Goal: Navigation & Orientation: Find specific page/section

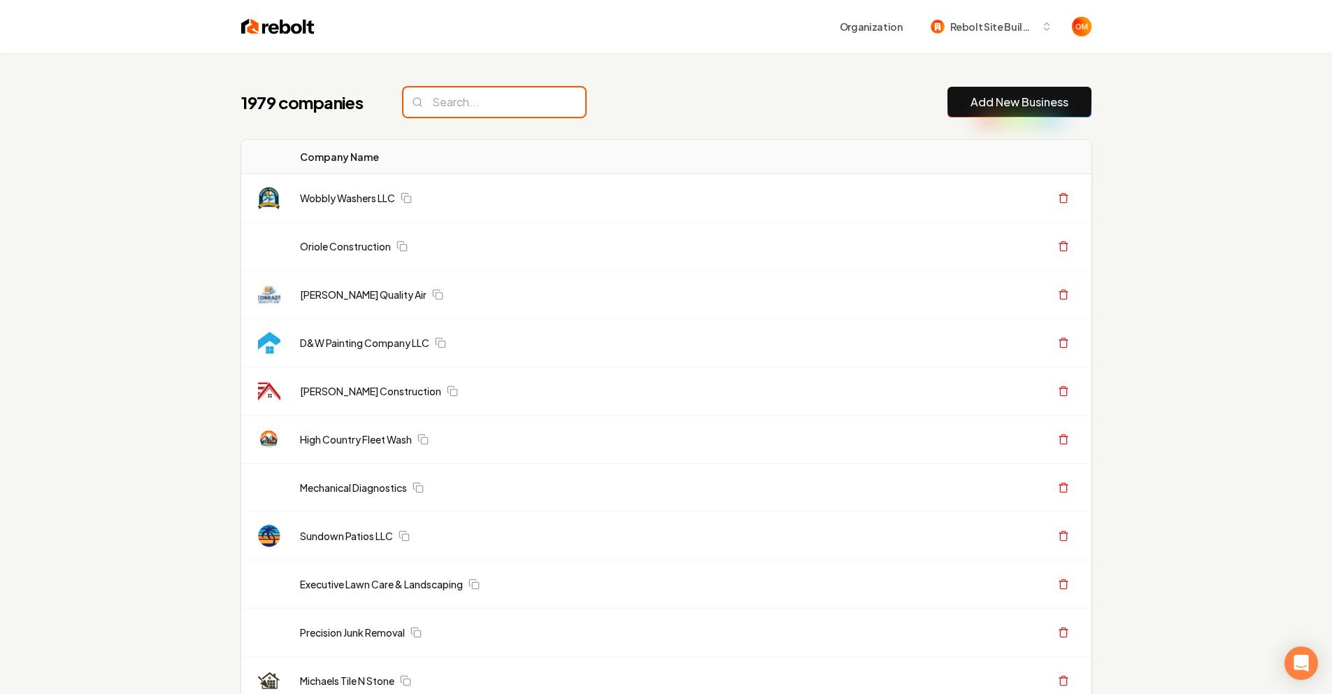
click at [470, 106] on input "search" at bounding box center [494, 101] width 182 height 29
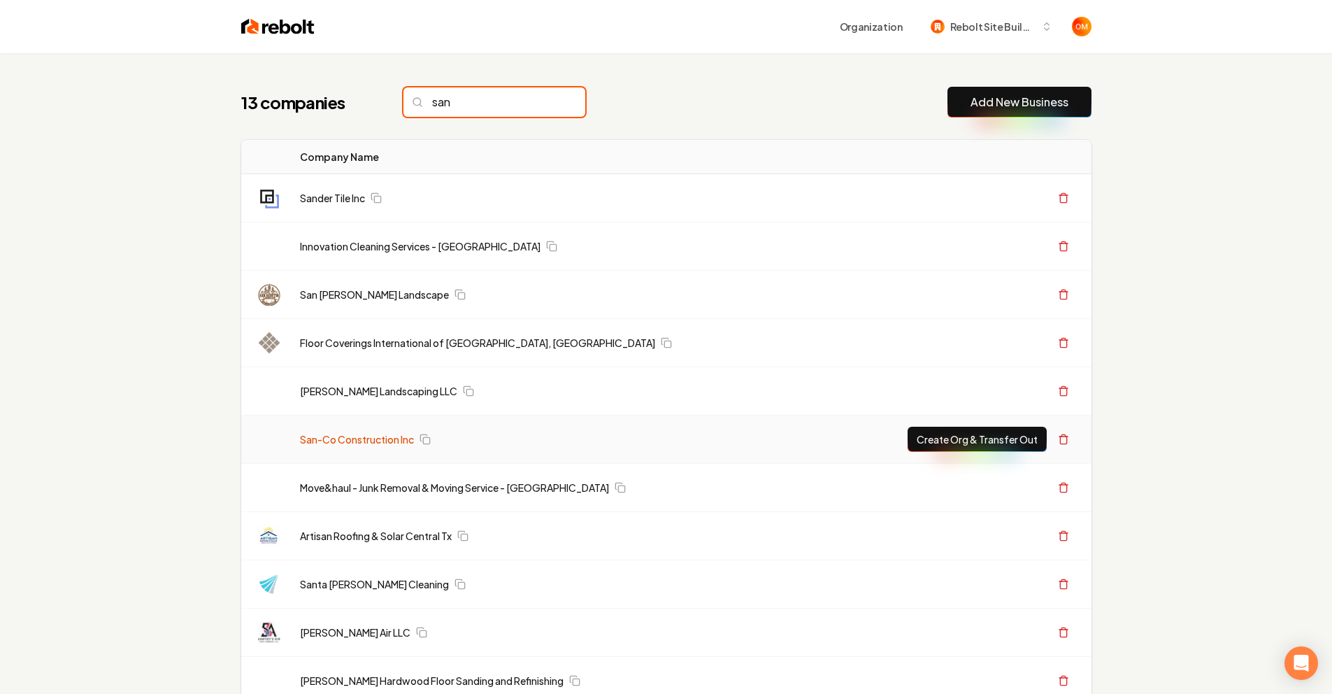
type input "san"
click at [357, 441] on link "San-Co Construction Inc" at bounding box center [357, 439] width 114 height 14
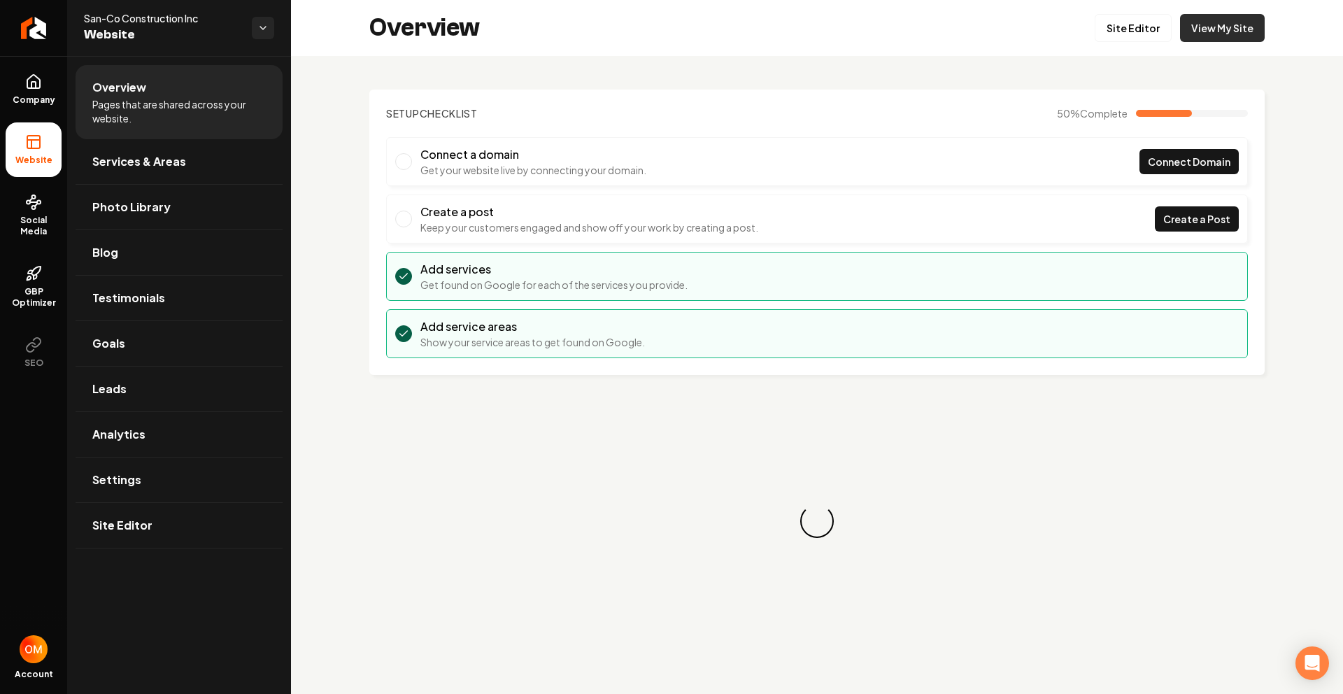
click at [1221, 28] on link "View My Site" at bounding box center [1222, 28] width 85 height 28
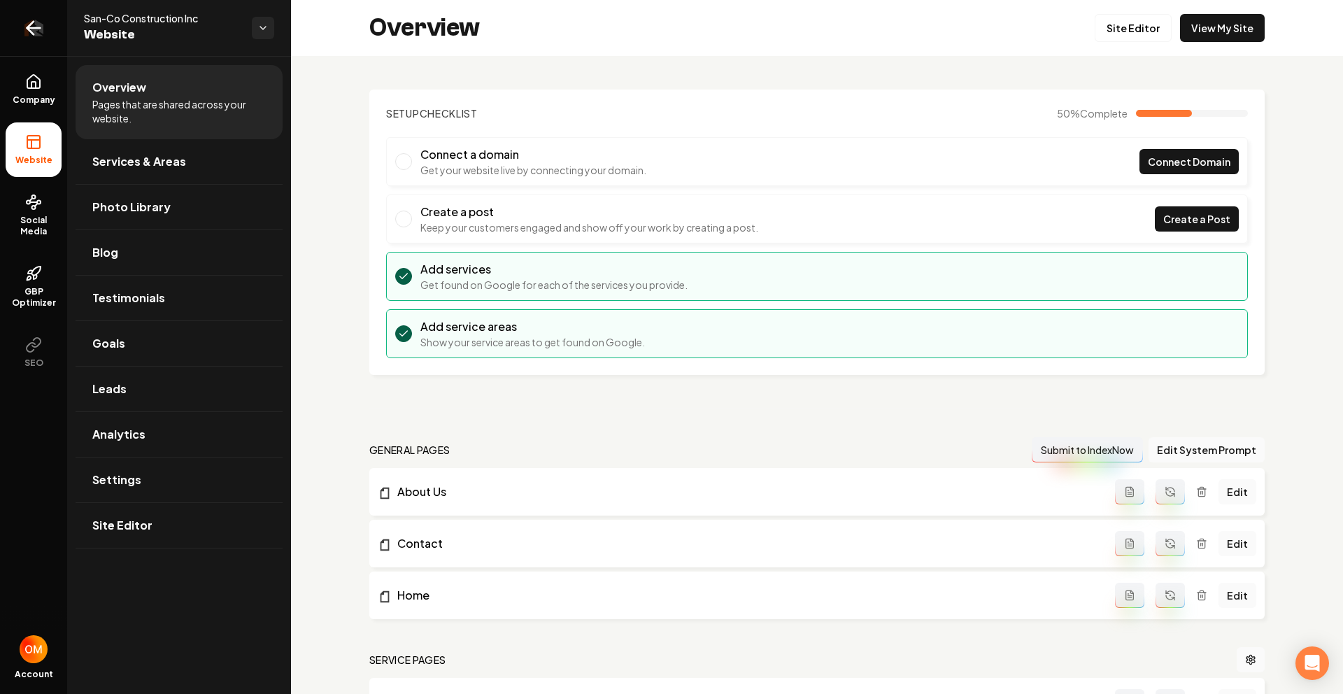
click at [27, 28] on icon "Return to dashboard" at bounding box center [33, 28] width 13 height 0
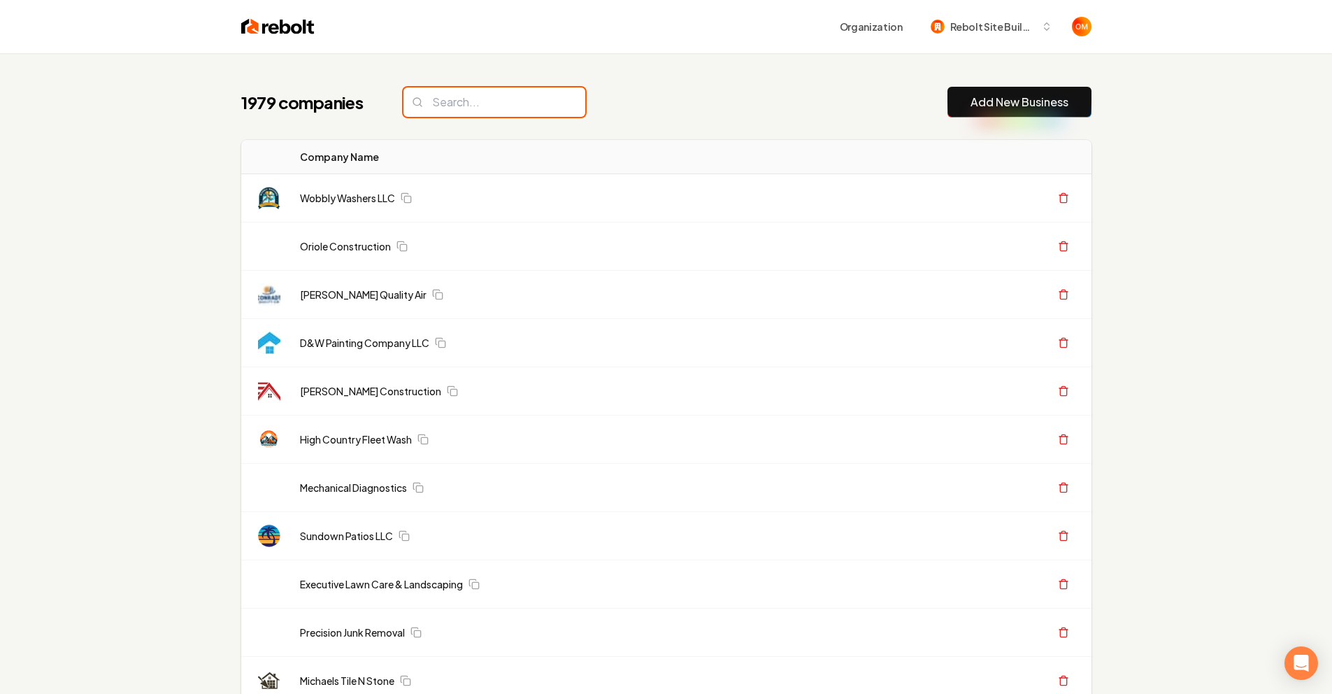
click at [543, 104] on input "search" at bounding box center [494, 101] width 182 height 29
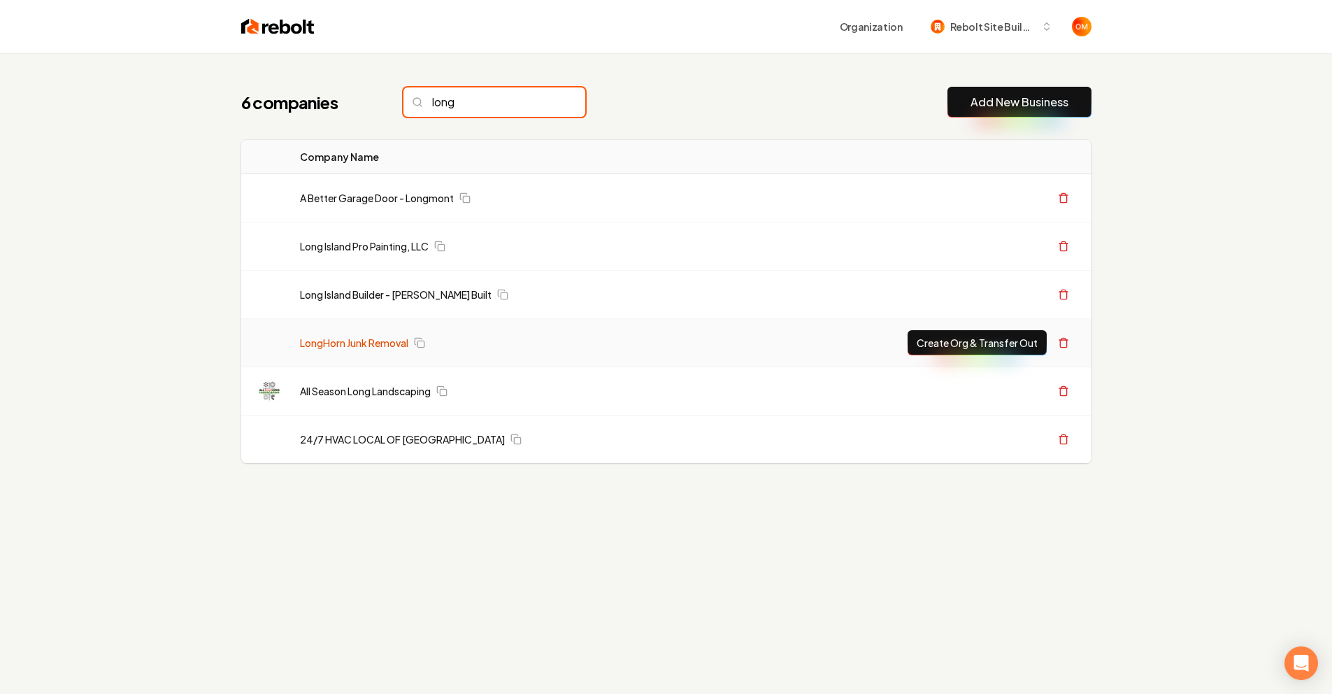
type input "long"
click at [384, 344] on link "LongHorn Junk Removal" at bounding box center [354, 343] width 108 height 14
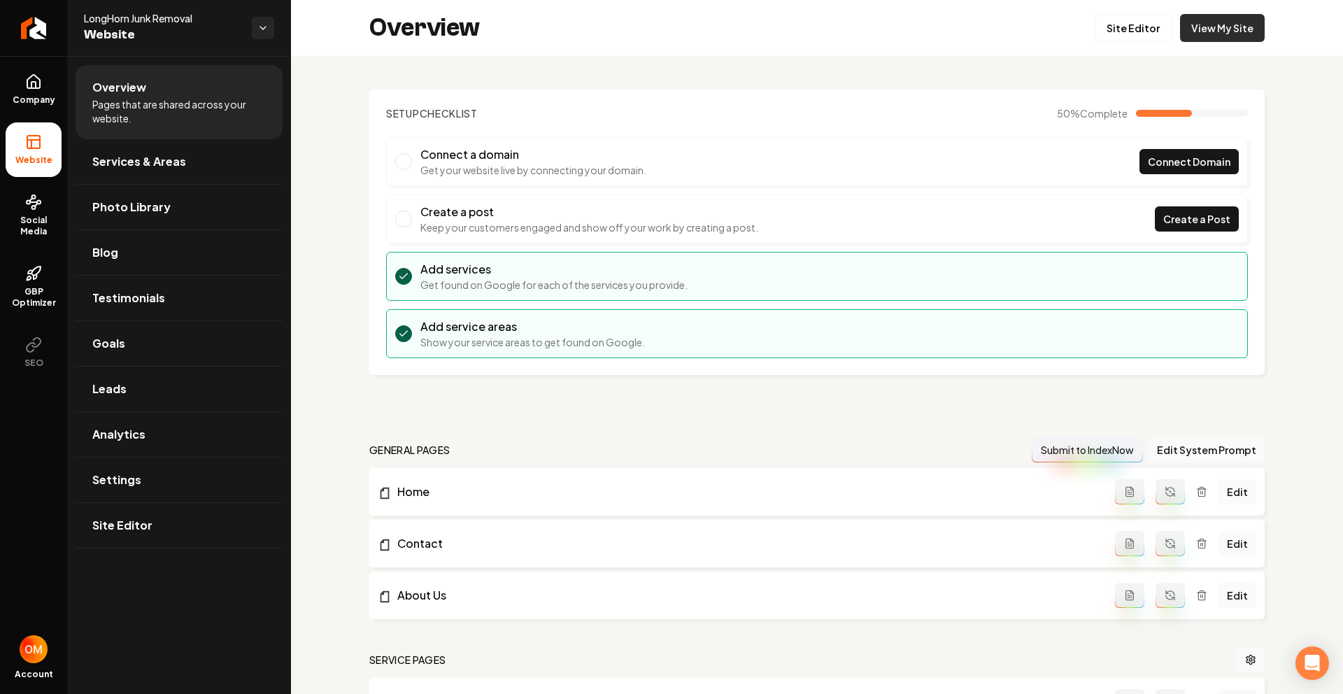
click at [1188, 38] on link "View My Site" at bounding box center [1222, 28] width 85 height 28
